Goal: Transaction & Acquisition: Book appointment/travel/reservation

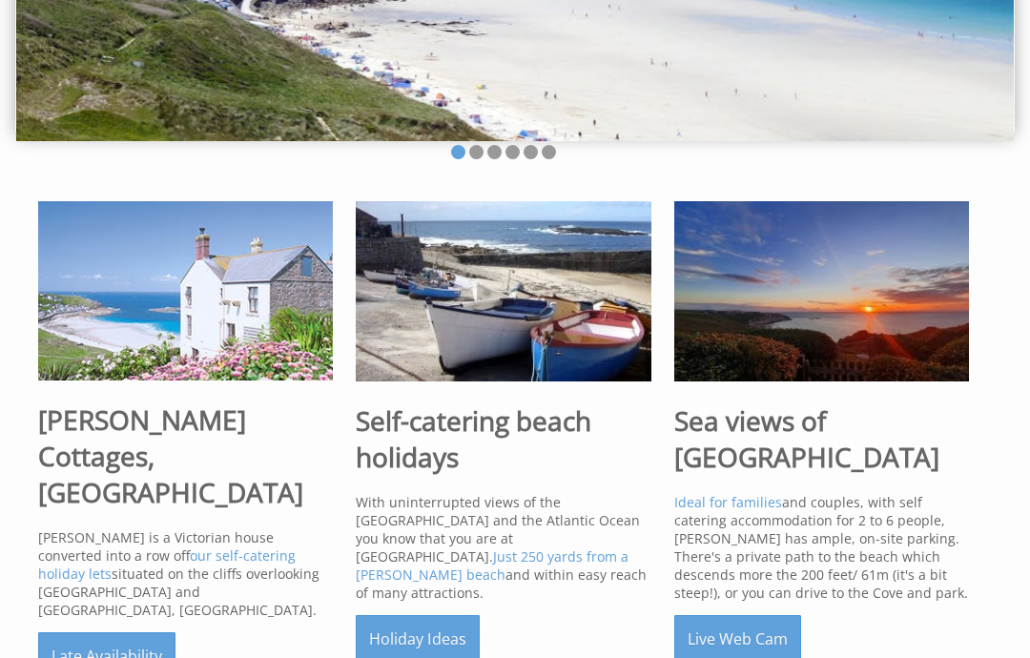
scroll to position [349, 0]
click at [90, 632] on link "Late Availability" at bounding box center [106, 656] width 137 height 48
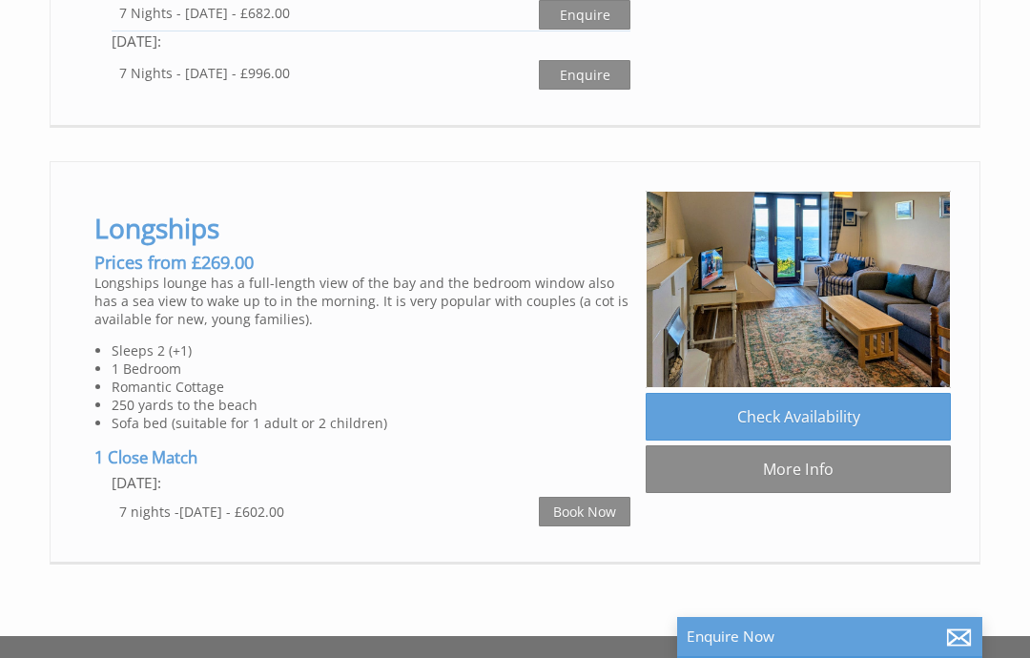
scroll to position [1266, 0]
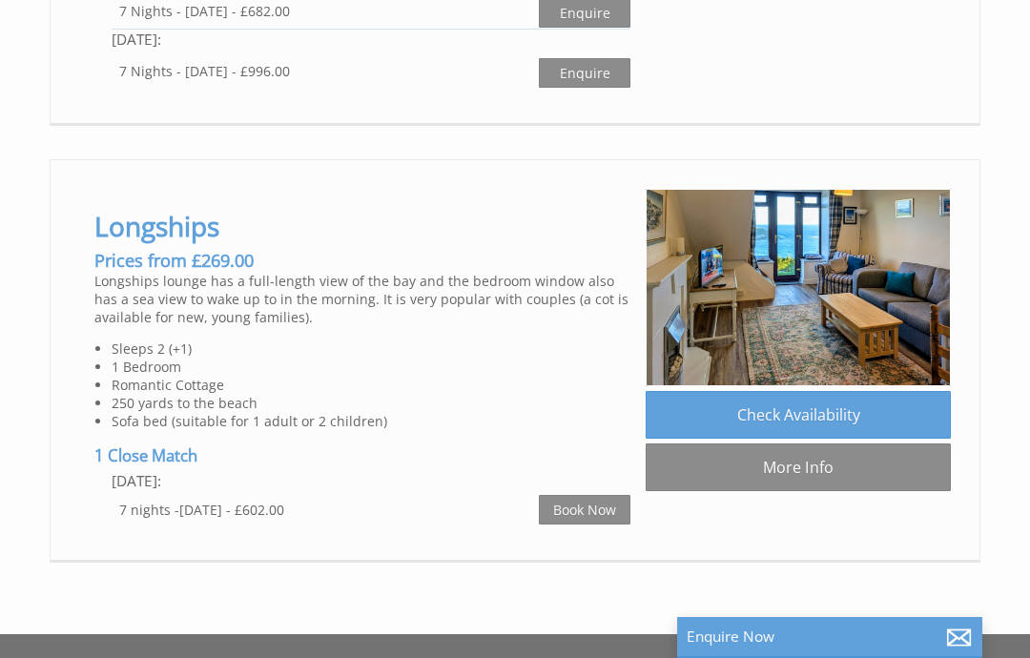
click at [735, 418] on link "Check Availability" at bounding box center [797, 415] width 305 height 48
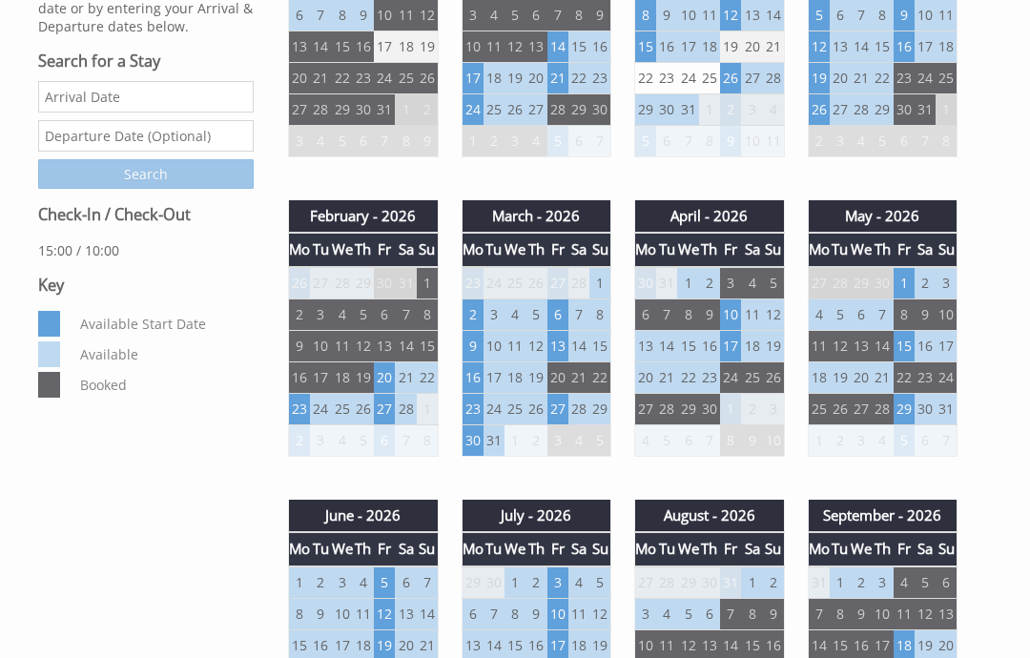
scroll to position [875, 0]
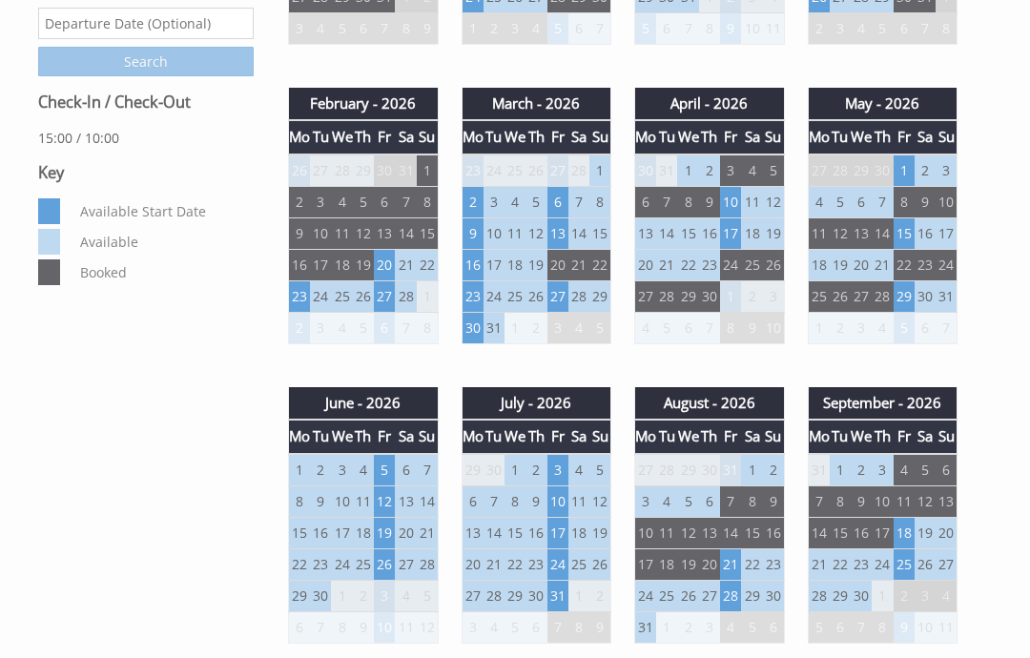
click at [736, 574] on td "21" at bounding box center [730, 563] width 21 height 31
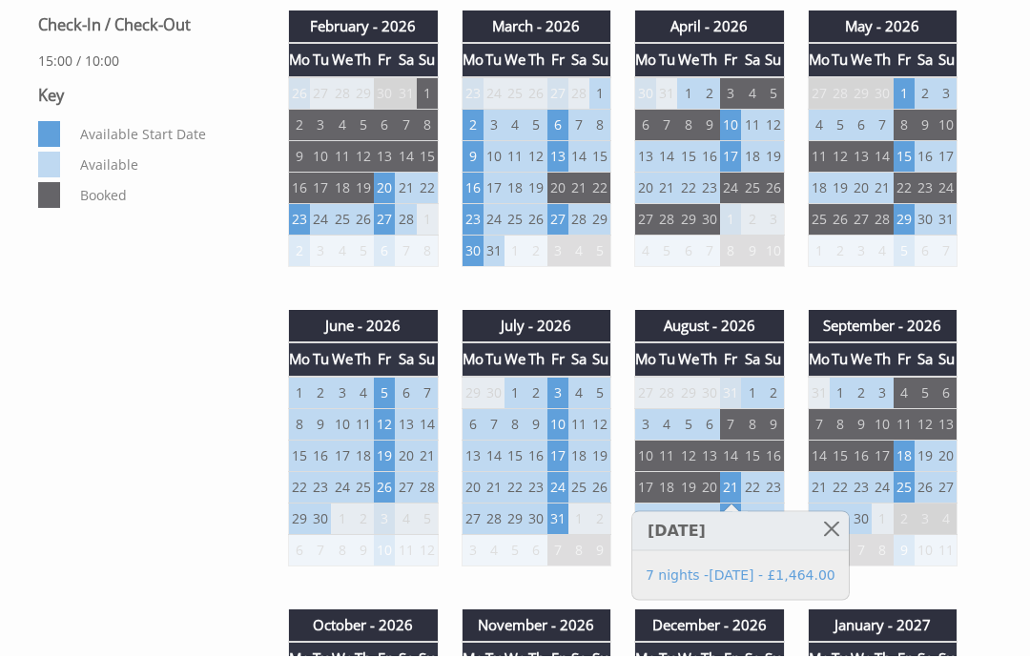
scroll to position [952, 0]
click at [729, 496] on td "21" at bounding box center [730, 486] width 21 height 31
click at [739, 528] on h3 "[DATE]" at bounding box center [740, 531] width 216 height 39
click at [707, 583] on link "7 nights -[DATE] - £1,464.00" at bounding box center [740, 575] width 190 height 20
